Goal: Transaction & Acquisition: Purchase product/service

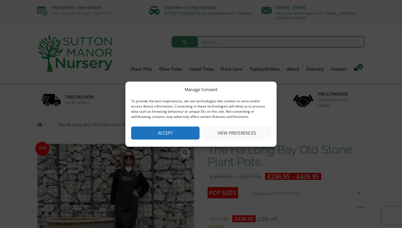
scroll to position [15, 0]
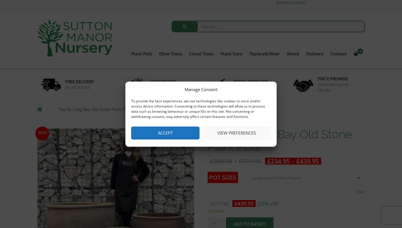
click at [178, 131] on button "Accept" at bounding box center [165, 132] width 68 height 13
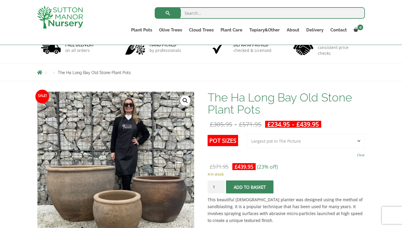
scroll to position [0, 0]
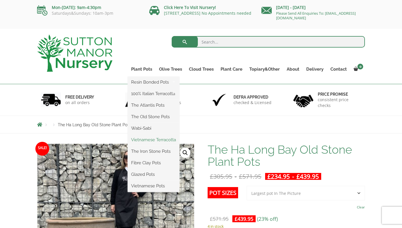
click at [155, 139] on link "Vietnamese Terracotta" at bounding box center [154, 139] width 52 height 9
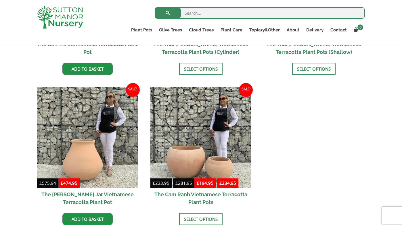
scroll to position [256, 0]
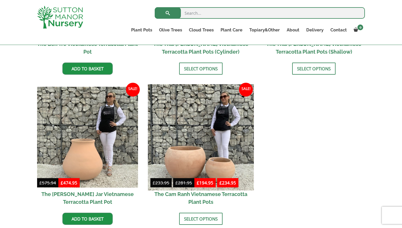
click at [189, 165] on img at bounding box center [201, 137] width 106 height 106
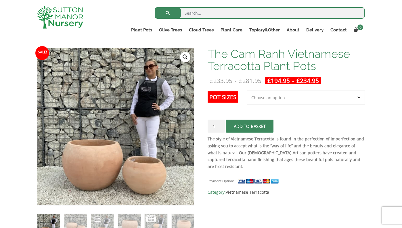
scroll to position [91, 0]
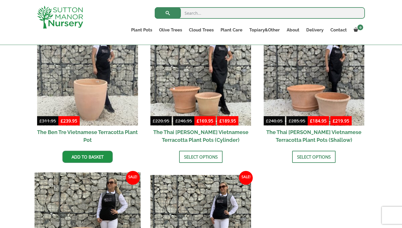
scroll to position [167, 0]
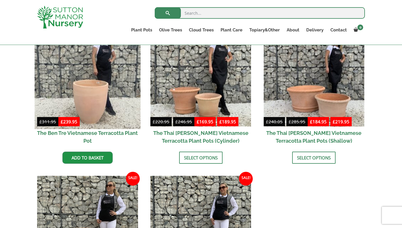
click at [104, 101] on img at bounding box center [88, 76] width 106 height 106
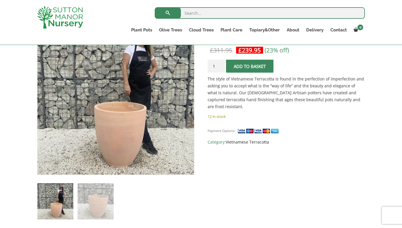
scroll to position [117, 0]
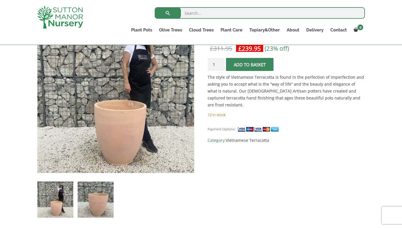
click at [88, 206] on img at bounding box center [96, 199] width 36 height 36
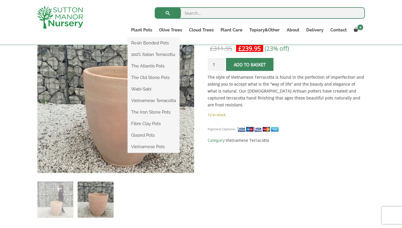
click at [143, 37] on ul "Resin Bonded Pots The Amalfi Pots The Milan Pots The Capri Pots The Brunello Po…" at bounding box center [154, 94] width 52 height 115
click at [147, 101] on link "Vietnamese Terracotta" at bounding box center [154, 100] width 52 height 9
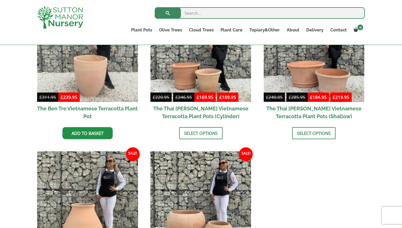
scroll to position [191, 0]
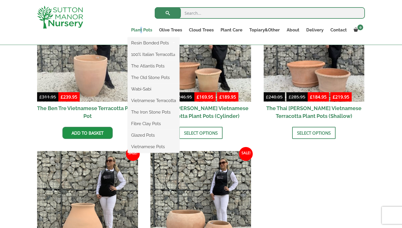
click at [142, 28] on link "Plant Pots" at bounding box center [142, 30] width 28 height 8
click at [145, 136] on link "Glazed Pots" at bounding box center [154, 135] width 52 height 9
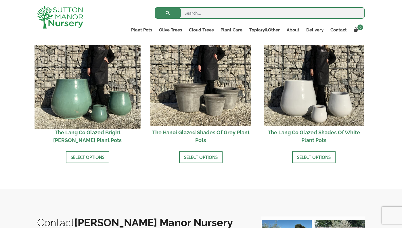
scroll to position [617, 0]
click at [117, 82] on img at bounding box center [88, 76] width 106 height 106
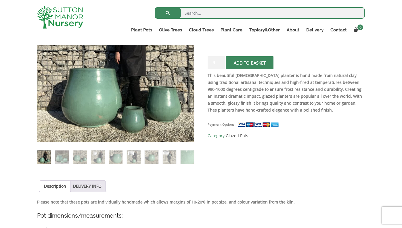
scroll to position [143, 0]
